Goal: Information Seeking & Learning: Learn about a topic

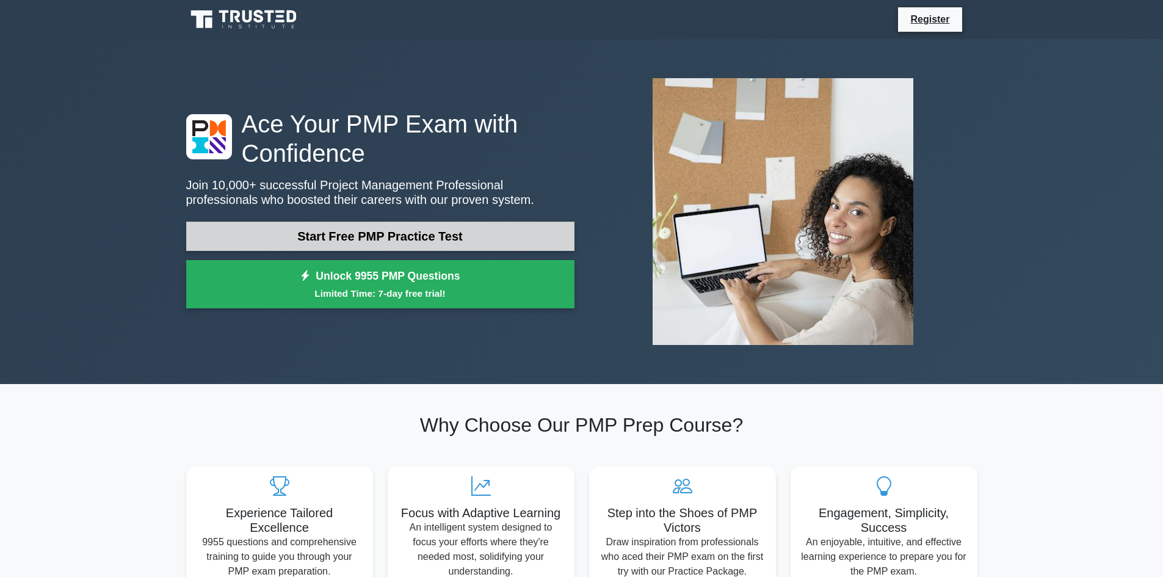
click at [397, 240] on link "Start Free PMP Practice Test" at bounding box center [380, 236] width 388 height 29
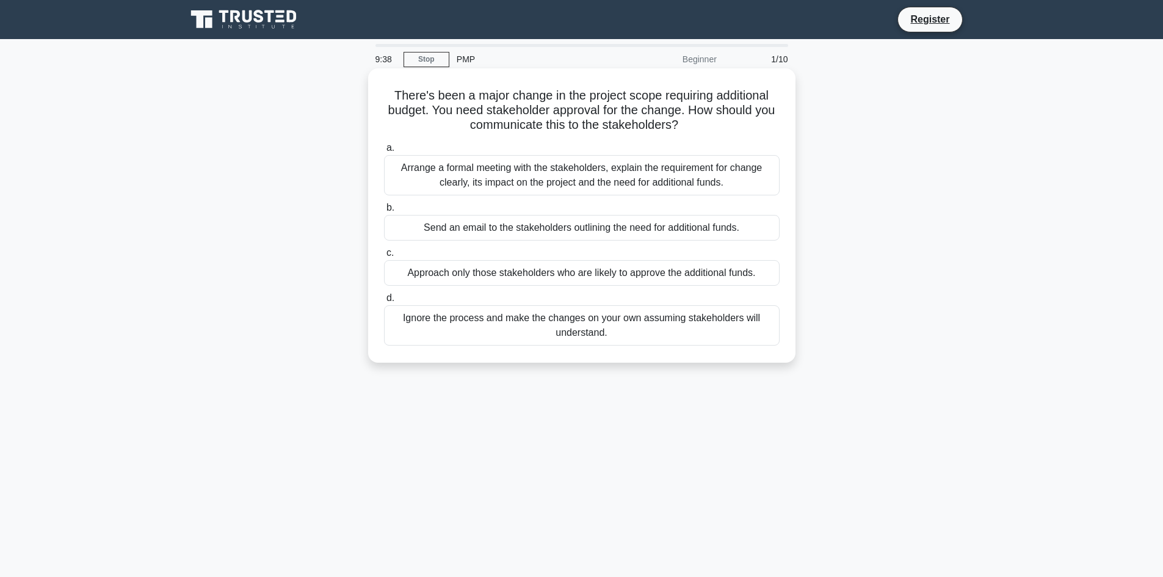
click at [468, 186] on div "Arrange a formal meeting with the stakeholders, explain the requirement for cha…" at bounding box center [581, 175] width 395 height 40
click at [384, 152] on input "a. Arrange a formal meeting with the stakeholders, explain the requirement for …" at bounding box center [384, 148] width 0 height 8
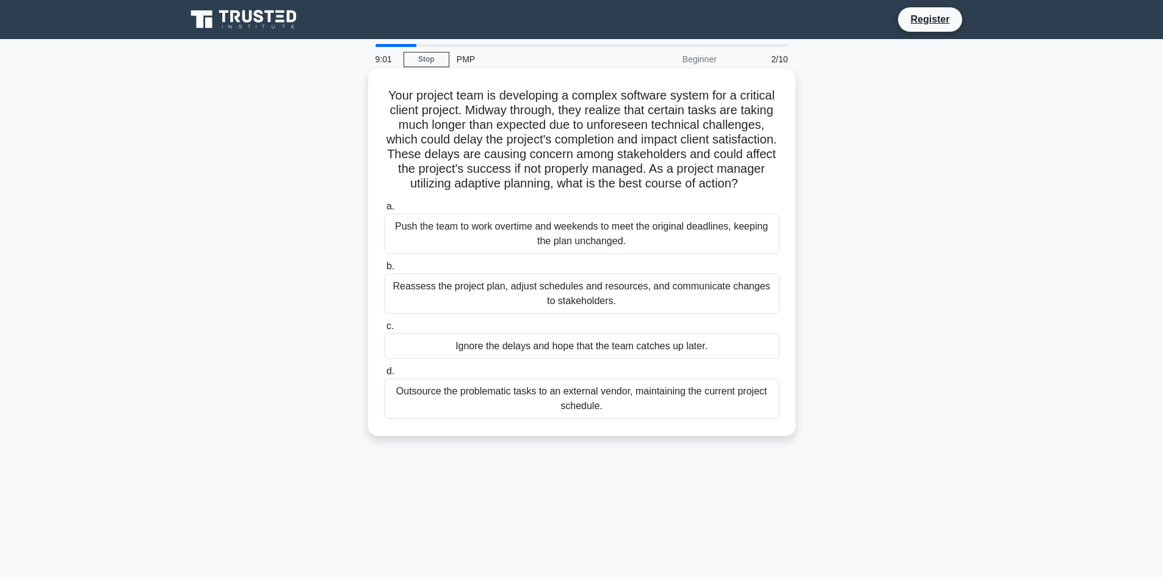
click at [590, 308] on div "Reassess the project plan, adjust schedules and resources, and communicate chan…" at bounding box center [581, 293] width 395 height 40
click at [384, 270] on input "b. Reassess the project plan, adjust schedules and resources, and communicate c…" at bounding box center [384, 266] width 0 height 8
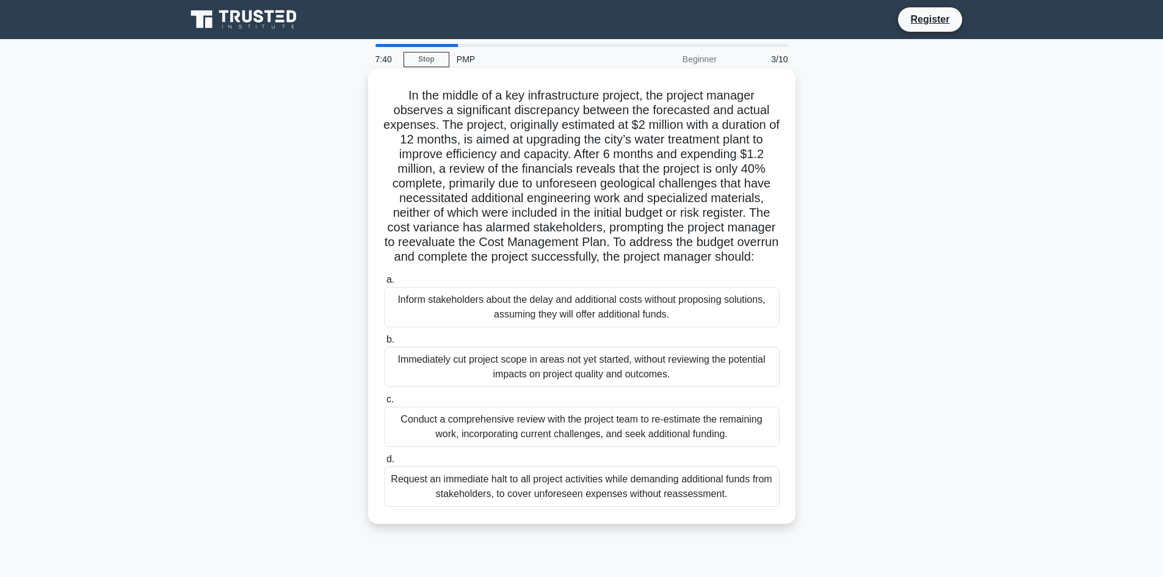
click at [537, 447] on div "Conduct a comprehensive review with the project team to re-estimate the remaini…" at bounding box center [581, 426] width 395 height 40
click at [384, 403] on input "c. Conduct a comprehensive review with the project team to re-estimate the rema…" at bounding box center [384, 399] width 0 height 8
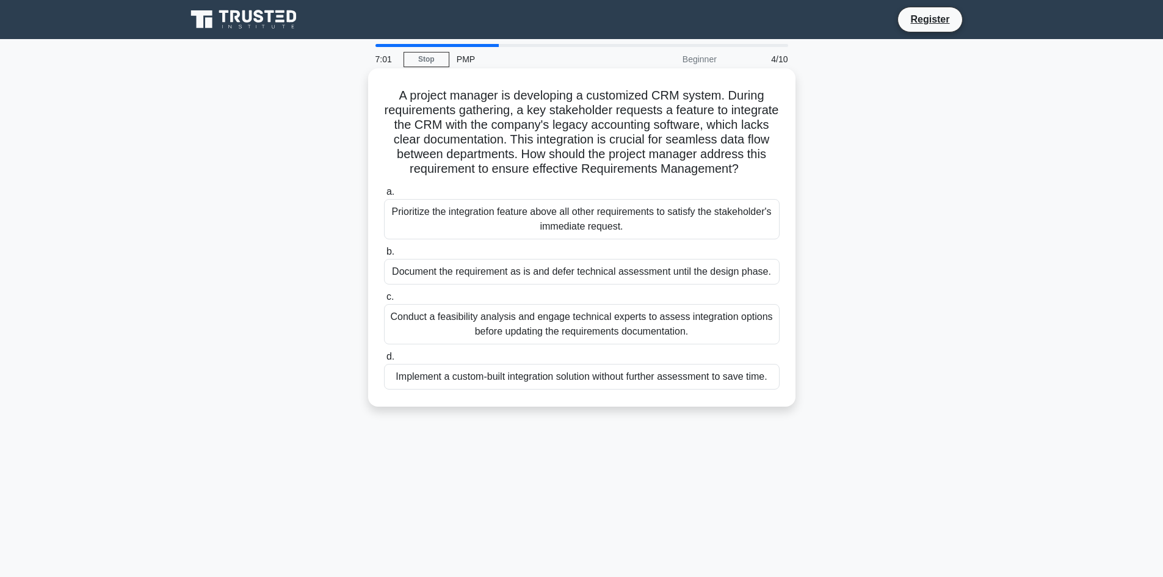
click at [559, 344] on div "Conduct a feasibility analysis and engage technical experts to assess integrati…" at bounding box center [581, 324] width 395 height 40
click at [384, 301] on input "c. Conduct a feasibility analysis and engage technical experts to assess integr…" at bounding box center [384, 297] width 0 height 8
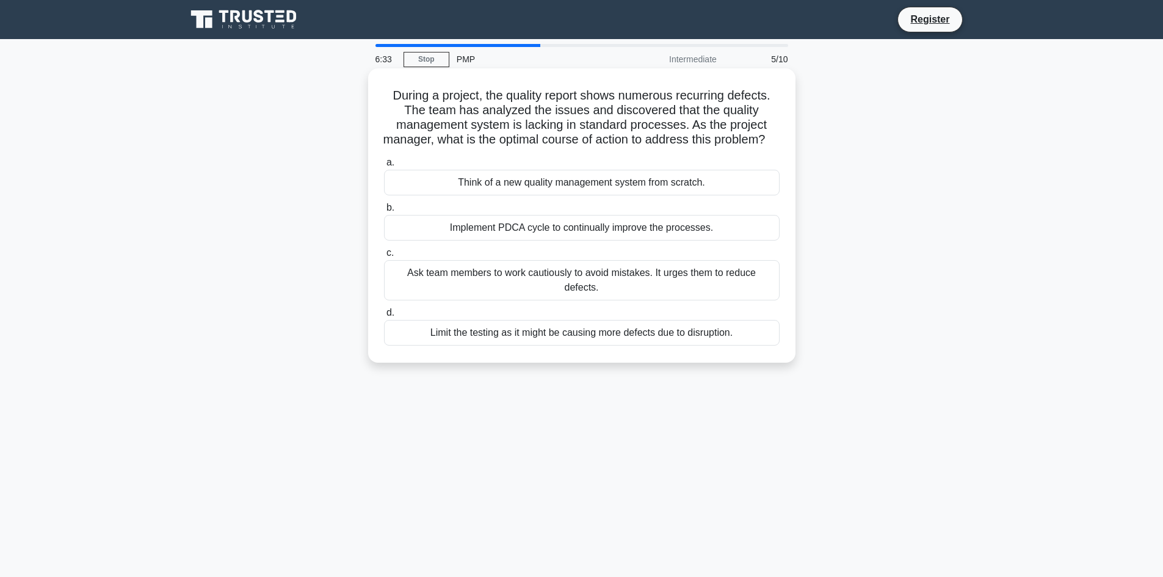
click at [489, 240] on div "Implement PDCA cycle to continually improve the processes." at bounding box center [581, 228] width 395 height 26
click at [384, 212] on input "b. Implement PDCA cycle to continually improve the processes." at bounding box center [384, 208] width 0 height 8
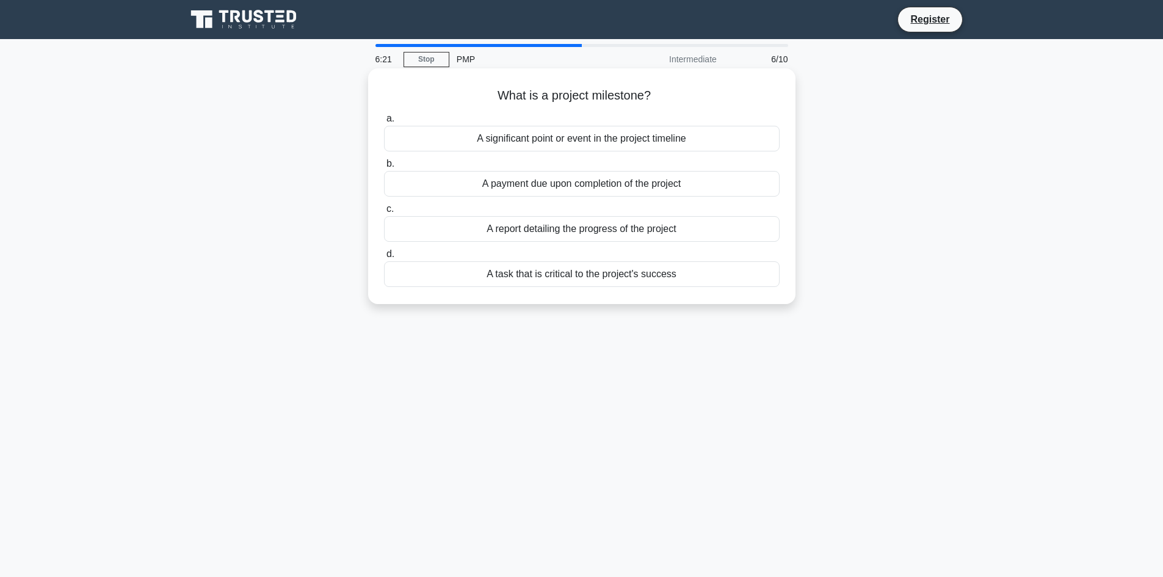
click at [544, 138] on div "A significant point or event in the project timeline" at bounding box center [581, 139] width 395 height 26
click at [384, 123] on input "a. A significant point or event in the project timeline" at bounding box center [384, 119] width 0 height 8
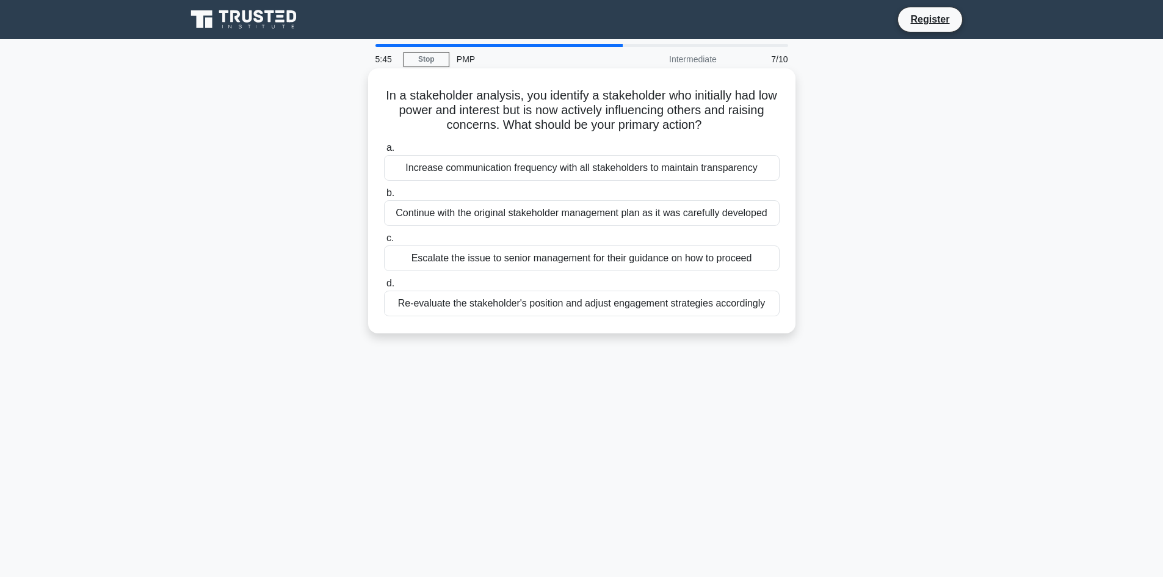
click at [512, 173] on div "Increase communication frequency with all stakeholders to maintain transparency" at bounding box center [581, 168] width 395 height 26
click at [384, 152] on input "a. Increase communication frequency with all stakeholders to maintain transpare…" at bounding box center [384, 148] width 0 height 8
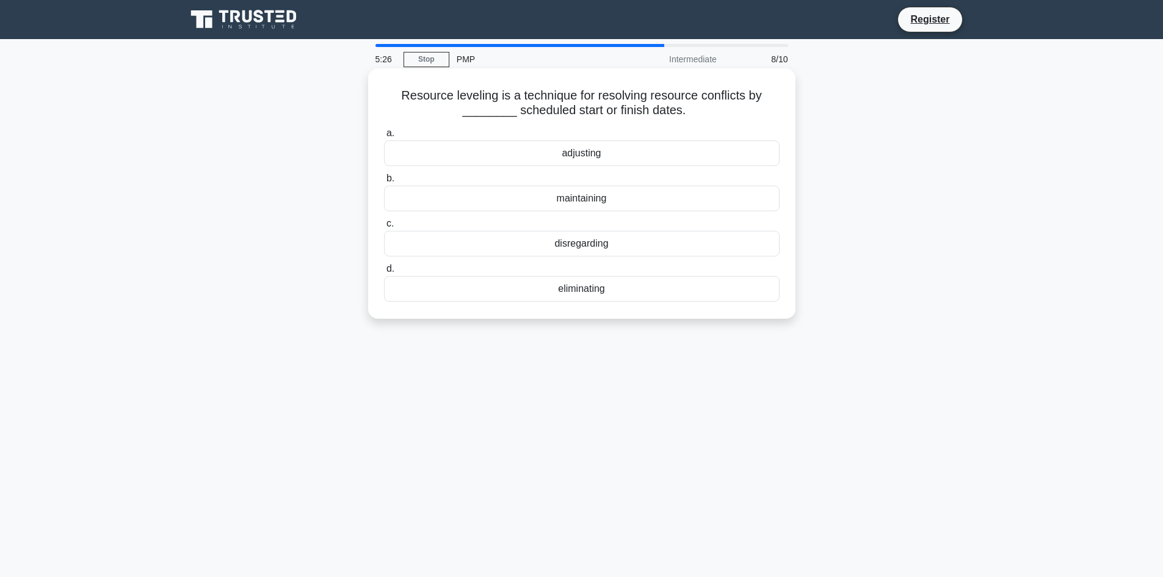
click at [574, 159] on div "adjusting" at bounding box center [581, 153] width 395 height 26
click at [384, 137] on input "a. adjusting" at bounding box center [384, 133] width 0 height 8
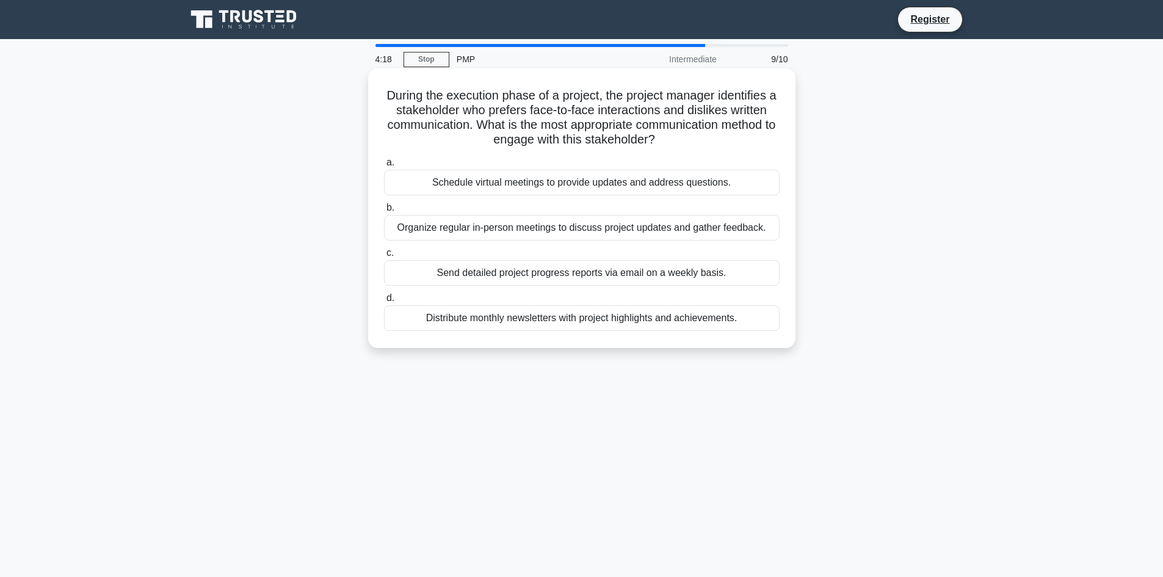
click at [543, 229] on div "Organize regular in-person meetings to discuss project updates and gather feedb…" at bounding box center [581, 228] width 395 height 26
click at [384, 212] on input "b. Organize regular in-person meetings to discuss project updates and gather fe…" at bounding box center [384, 208] width 0 height 8
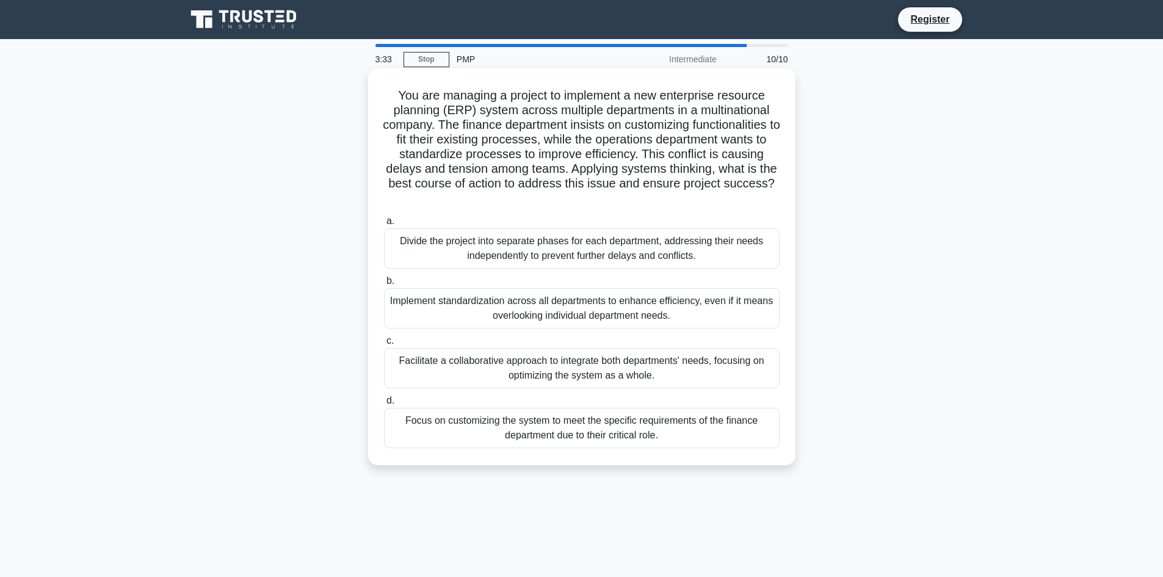
click at [554, 364] on div "Facilitate a collaborative approach to integrate both departments' needs, focus…" at bounding box center [581, 368] width 395 height 40
click at [384, 345] on input "c. Facilitate a collaborative approach to integrate both departments' needs, fo…" at bounding box center [384, 341] width 0 height 8
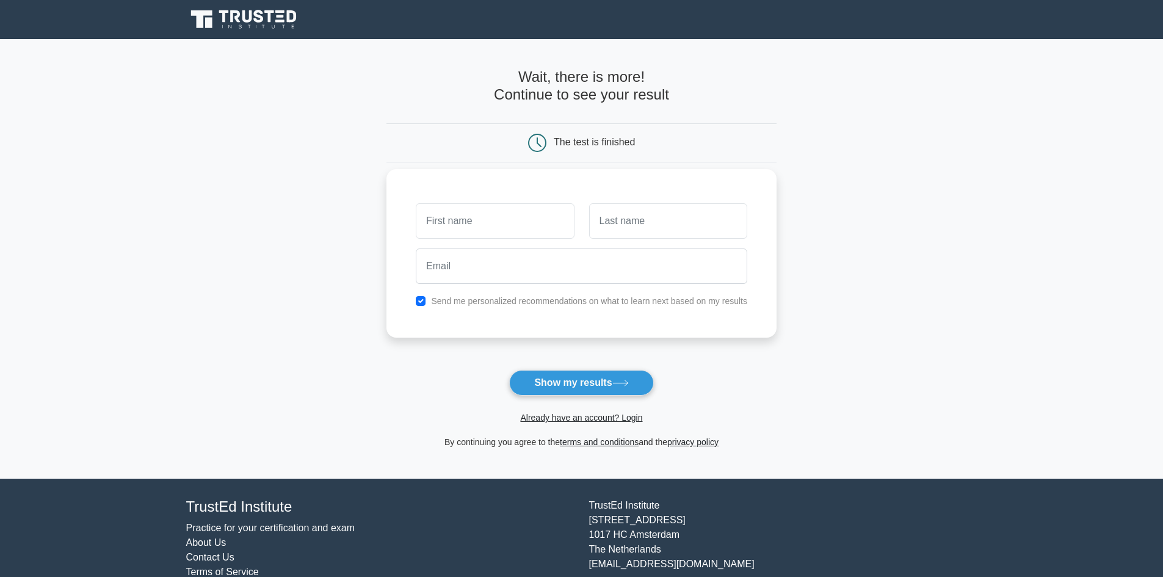
click at [491, 221] on input "text" at bounding box center [495, 220] width 158 height 35
type input "Kalekye"
click at [600, 225] on input "text" at bounding box center [668, 220] width 158 height 35
type input "Mailu"
click at [505, 273] on input "email" at bounding box center [581, 265] width 331 height 35
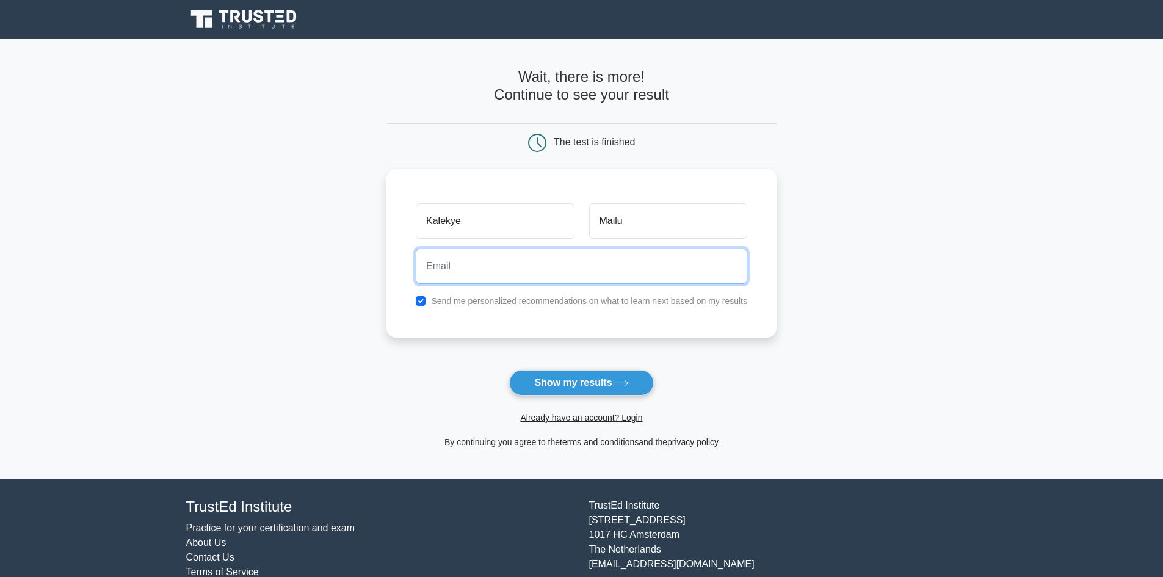
type input "fmailu2001@gmail.com"
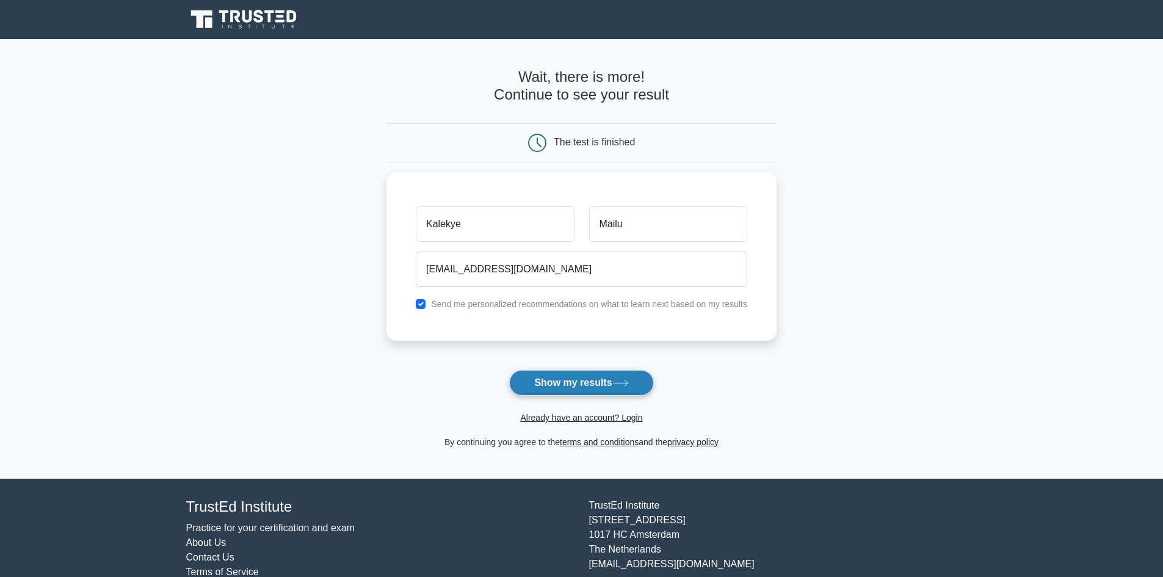
click at [583, 381] on button "Show my results" at bounding box center [581, 383] width 144 height 26
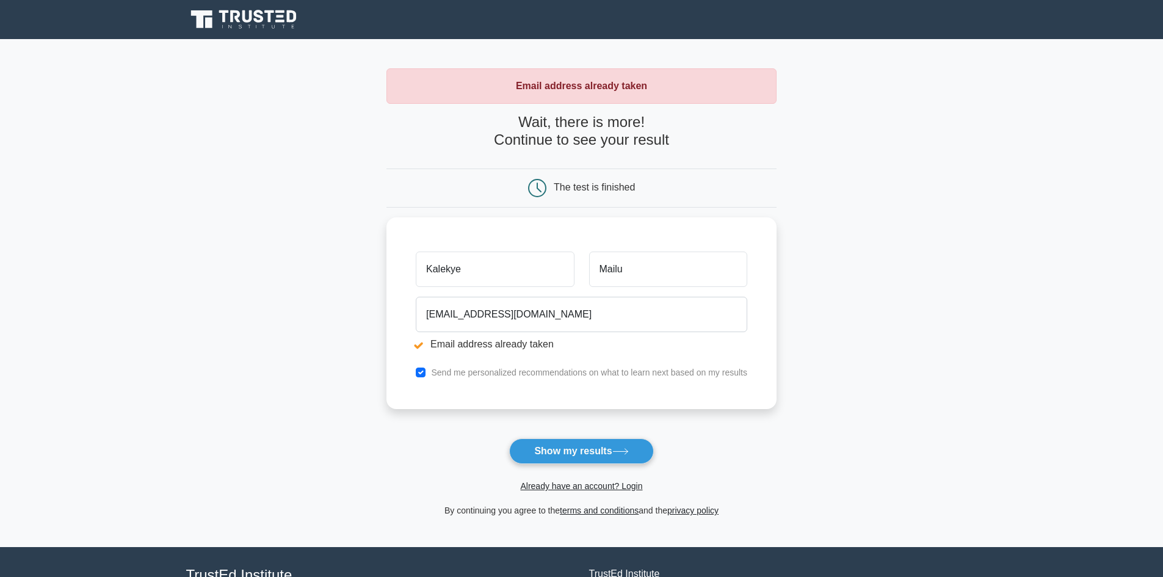
click at [603, 188] on div "The test is finished" at bounding box center [594, 187] width 81 height 10
click at [584, 444] on button "Show my results" at bounding box center [581, 451] width 144 height 26
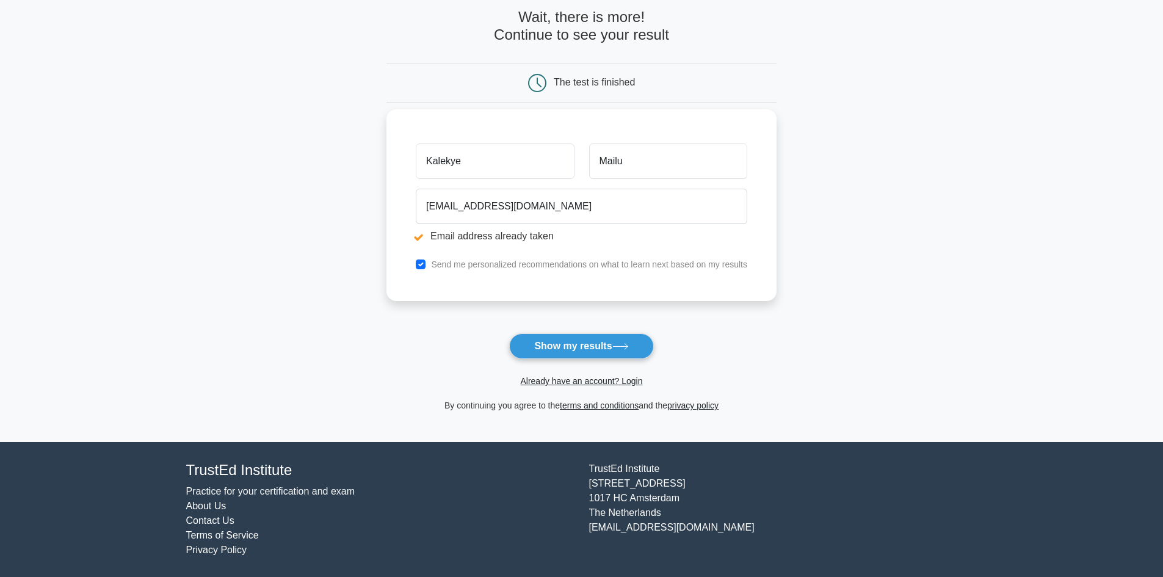
scroll to position [106, 0]
click at [637, 381] on link "Already have an account? Login" at bounding box center [581, 381] width 122 height 10
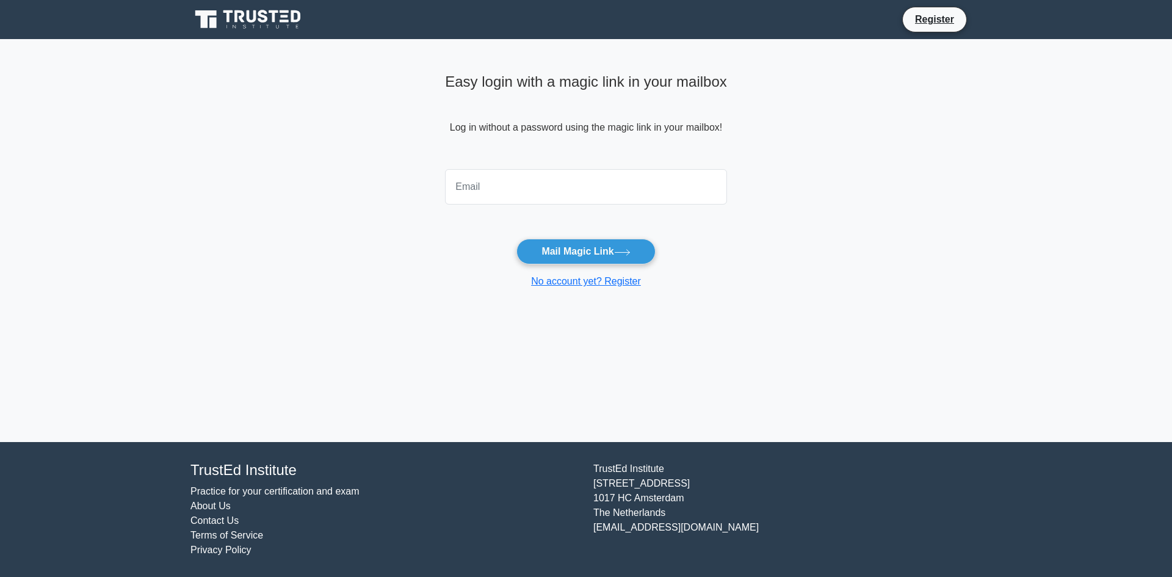
click at [481, 183] on input "email" at bounding box center [586, 186] width 282 height 35
type input "[EMAIL_ADDRESS][DOMAIN_NAME]"
click at [575, 251] on button "Mail Magic Link" at bounding box center [585, 252] width 139 height 26
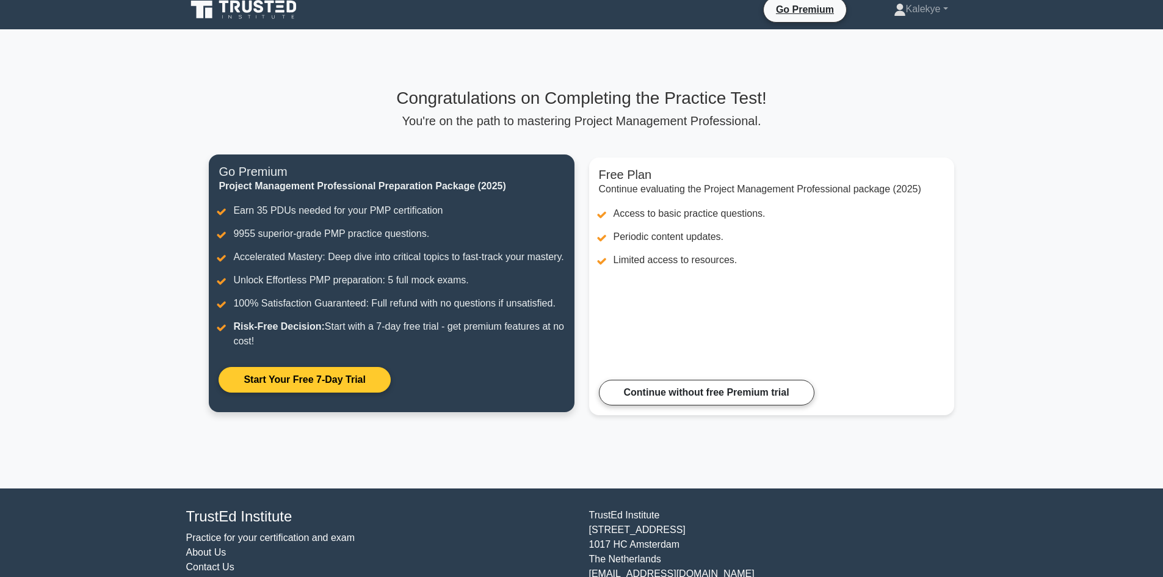
scroll to position [71, 0]
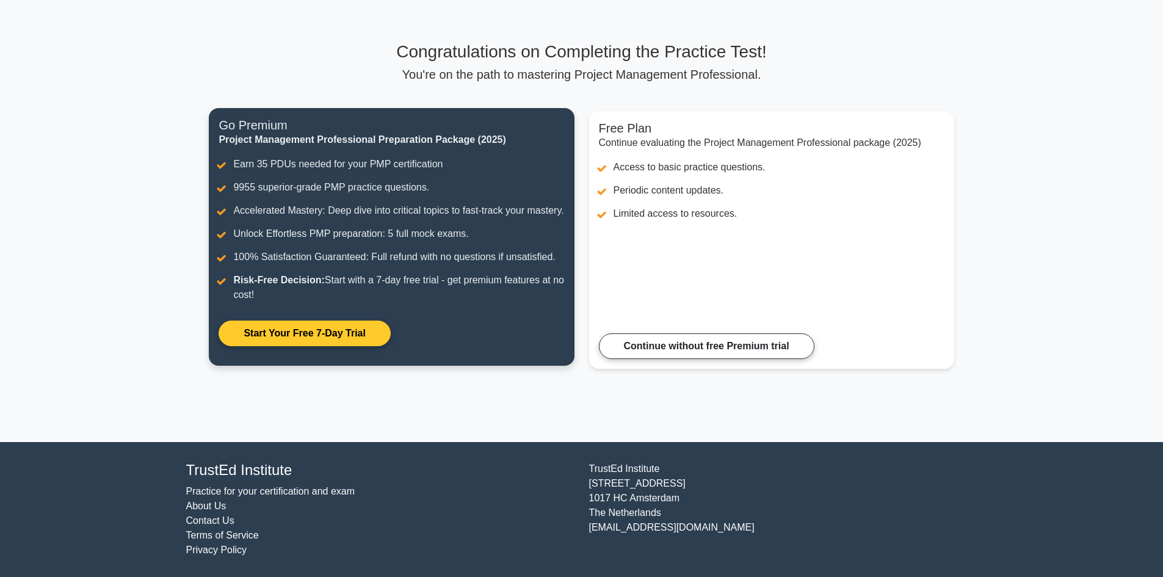
click at [390, 320] on link "Start Your Free 7-Day Trial" at bounding box center [303, 333] width 171 height 26
